Goal: Check status: Check status

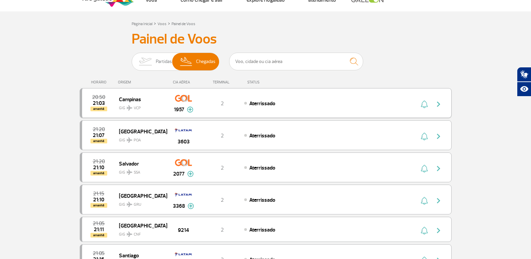
scroll to position [33, 0]
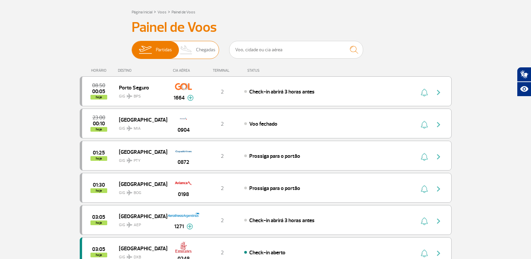
click at [201, 50] on span "Chegadas" at bounding box center [205, 49] width 19 height 17
click at [132, 47] on input "Partidas Chegadas" at bounding box center [132, 47] width 0 height 0
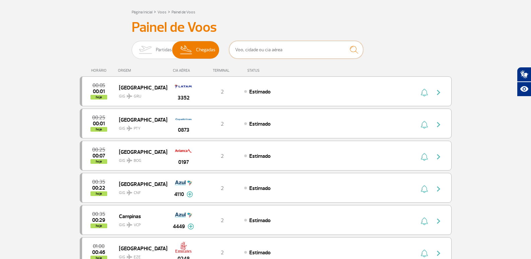
click at [240, 46] on input "text" at bounding box center [296, 50] width 134 height 18
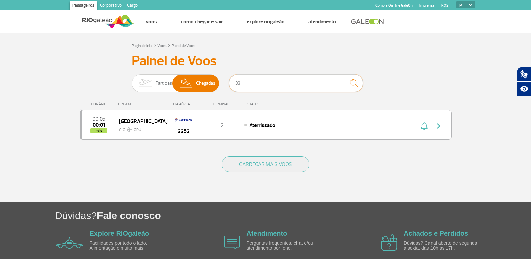
type input "3"
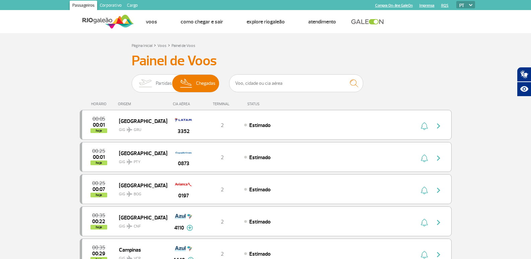
click at [308, 48] on div "Página Inicial > Voos > Painel de Voos" at bounding box center [266, 45] width 268 height 8
